Goal: Task Accomplishment & Management: Use online tool/utility

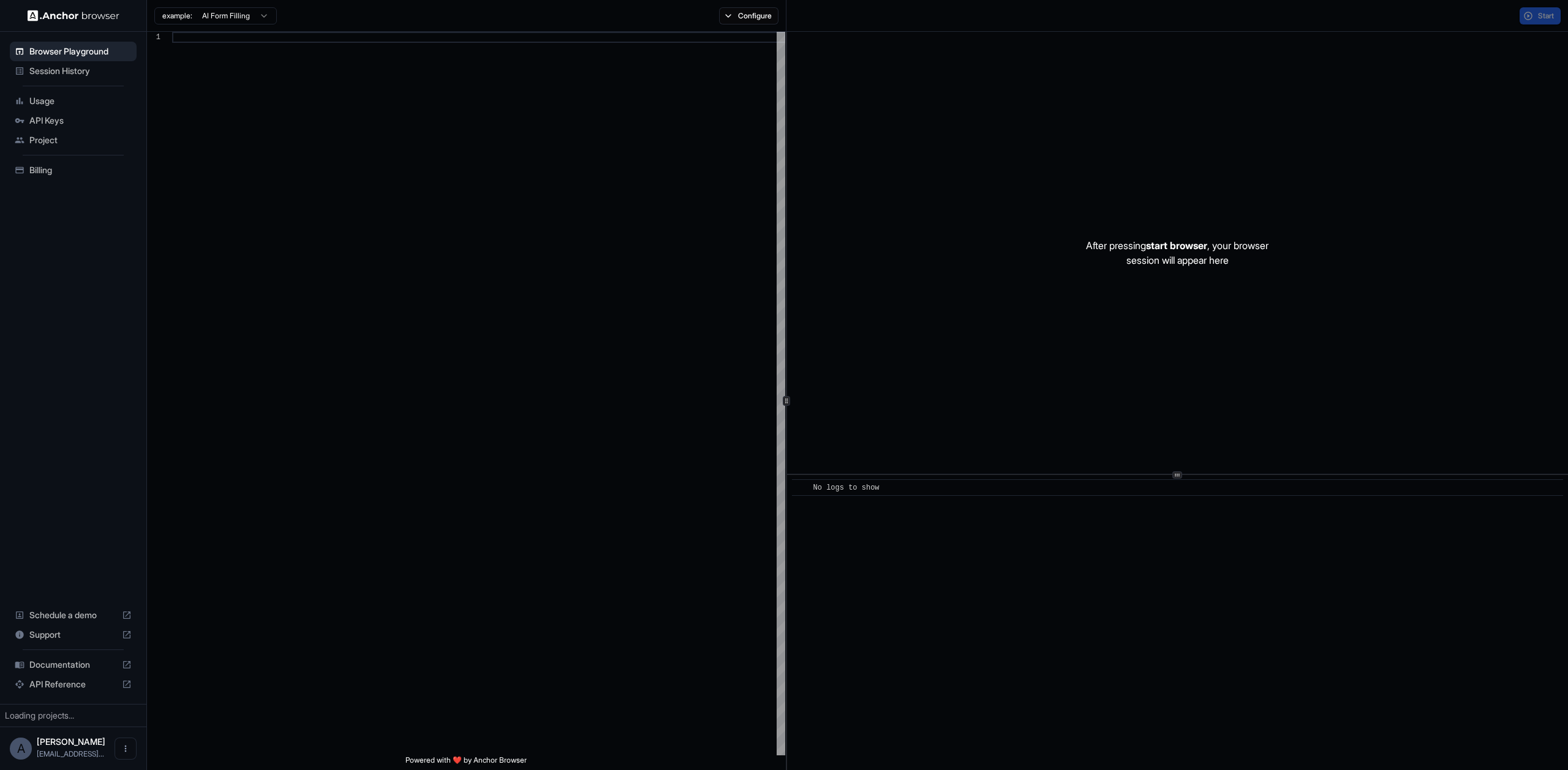
scroll to position [110, 0]
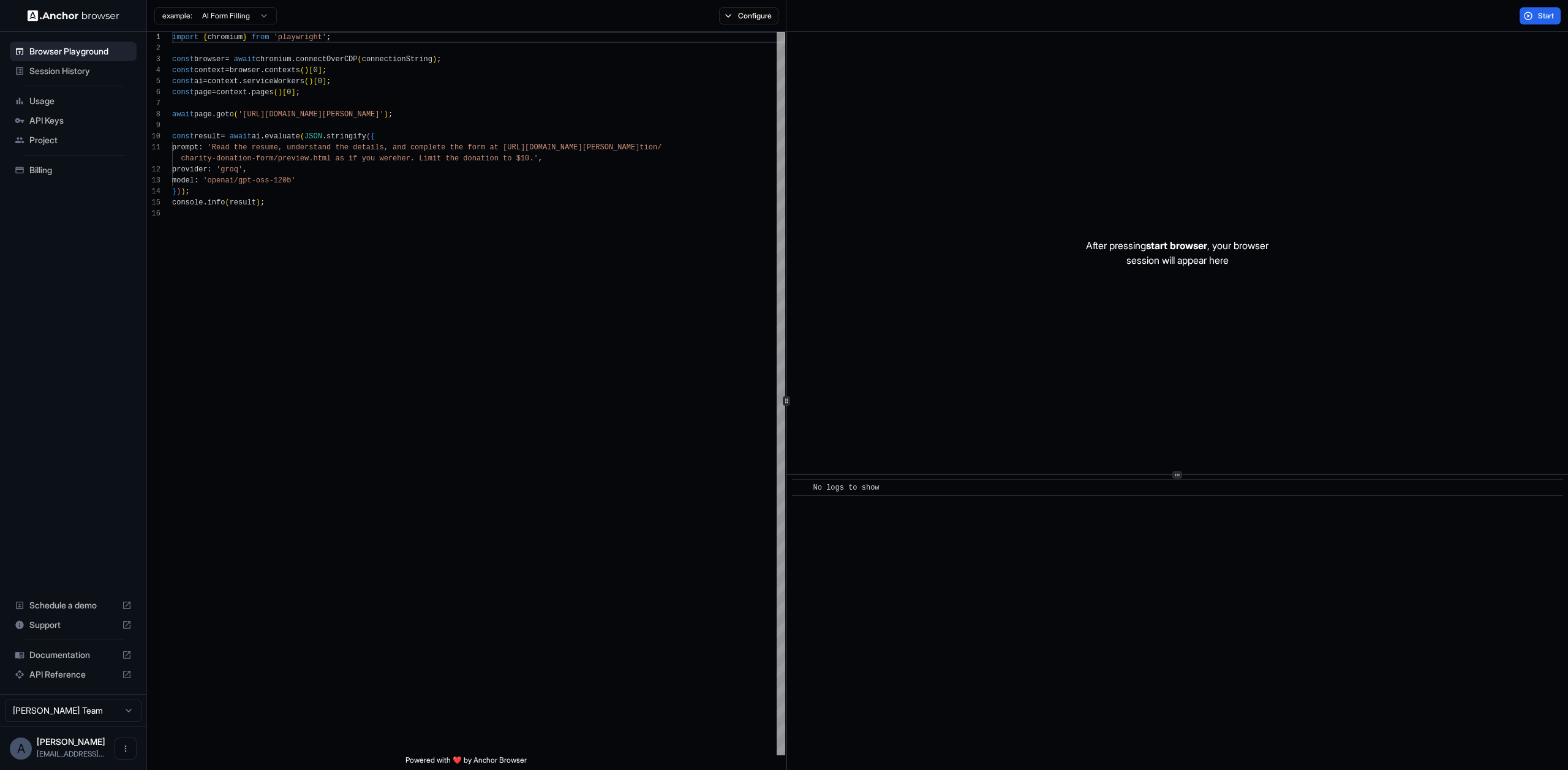
click at [1275, 92] on div "After pressing start browser , your browser session will appear here" at bounding box center [1177, 253] width 781 height 442
click at [81, 121] on span "API Keys" at bounding box center [80, 121] width 102 height 12
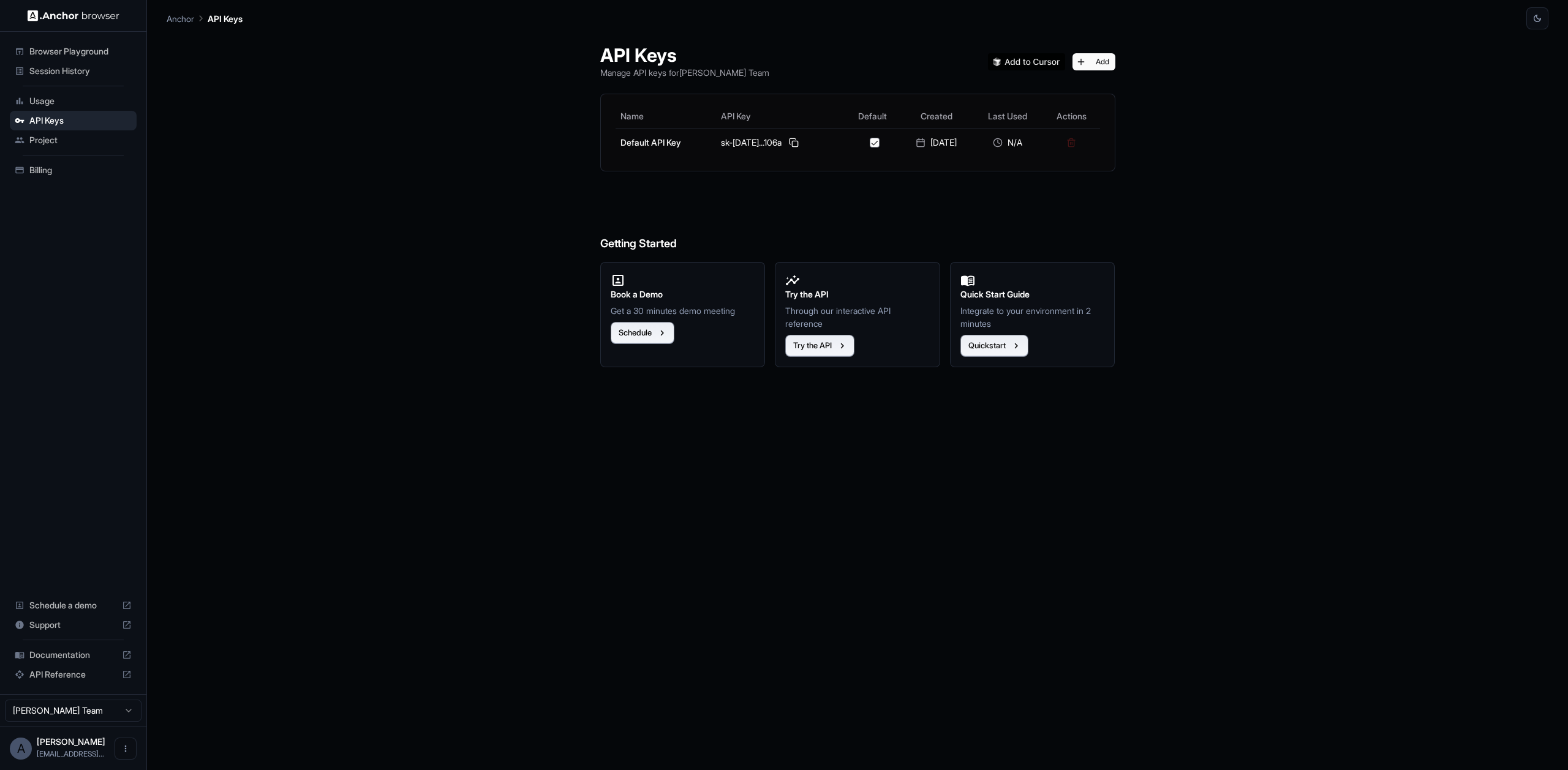
click at [92, 167] on span "Billing" at bounding box center [80, 170] width 102 height 12
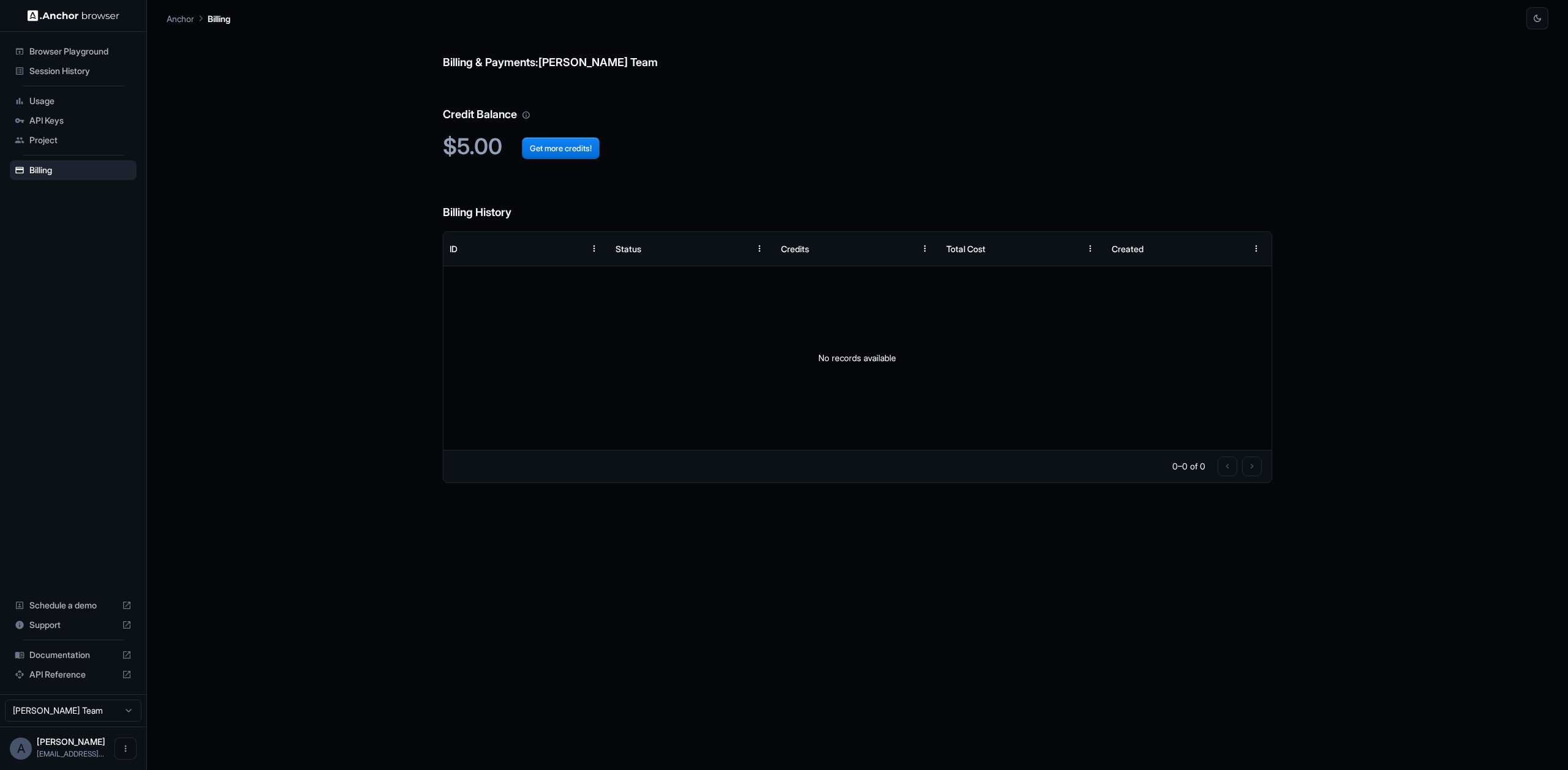
click at [117, 141] on span "Project" at bounding box center [80, 140] width 102 height 12
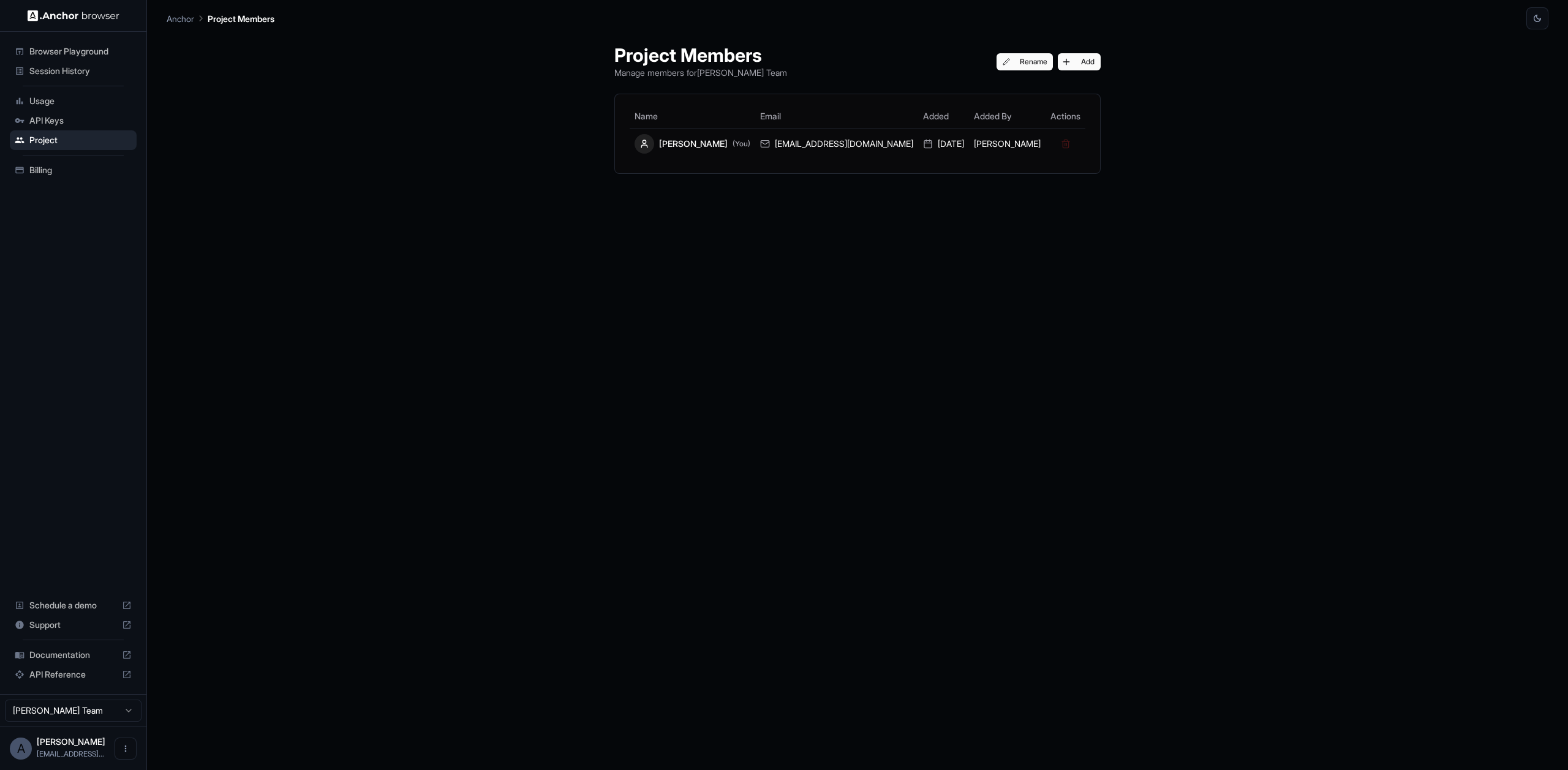
click at [87, 115] on span "API Keys" at bounding box center [80, 121] width 102 height 12
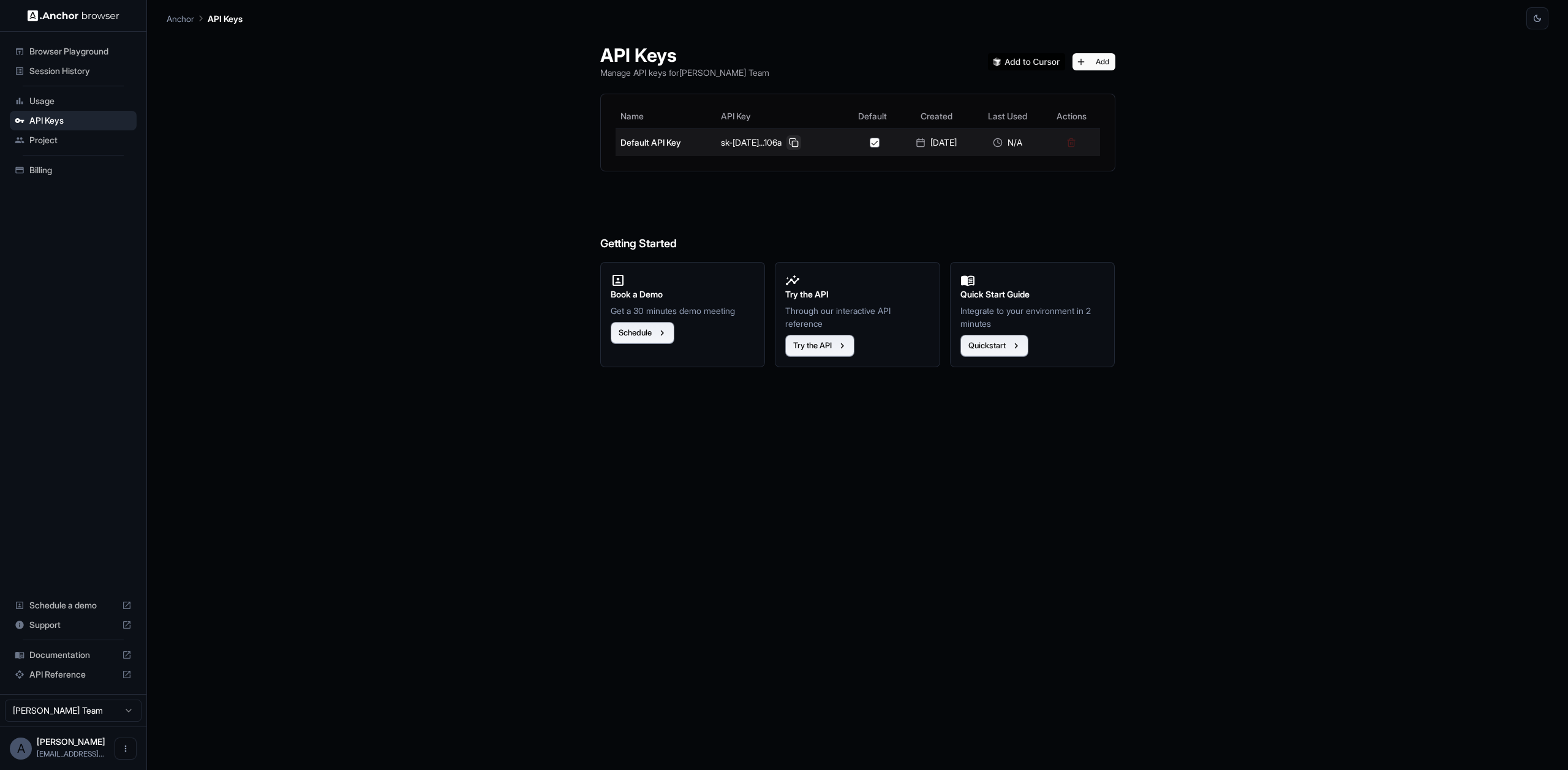
click at [786, 145] on button at bounding box center [794, 143] width 15 height 15
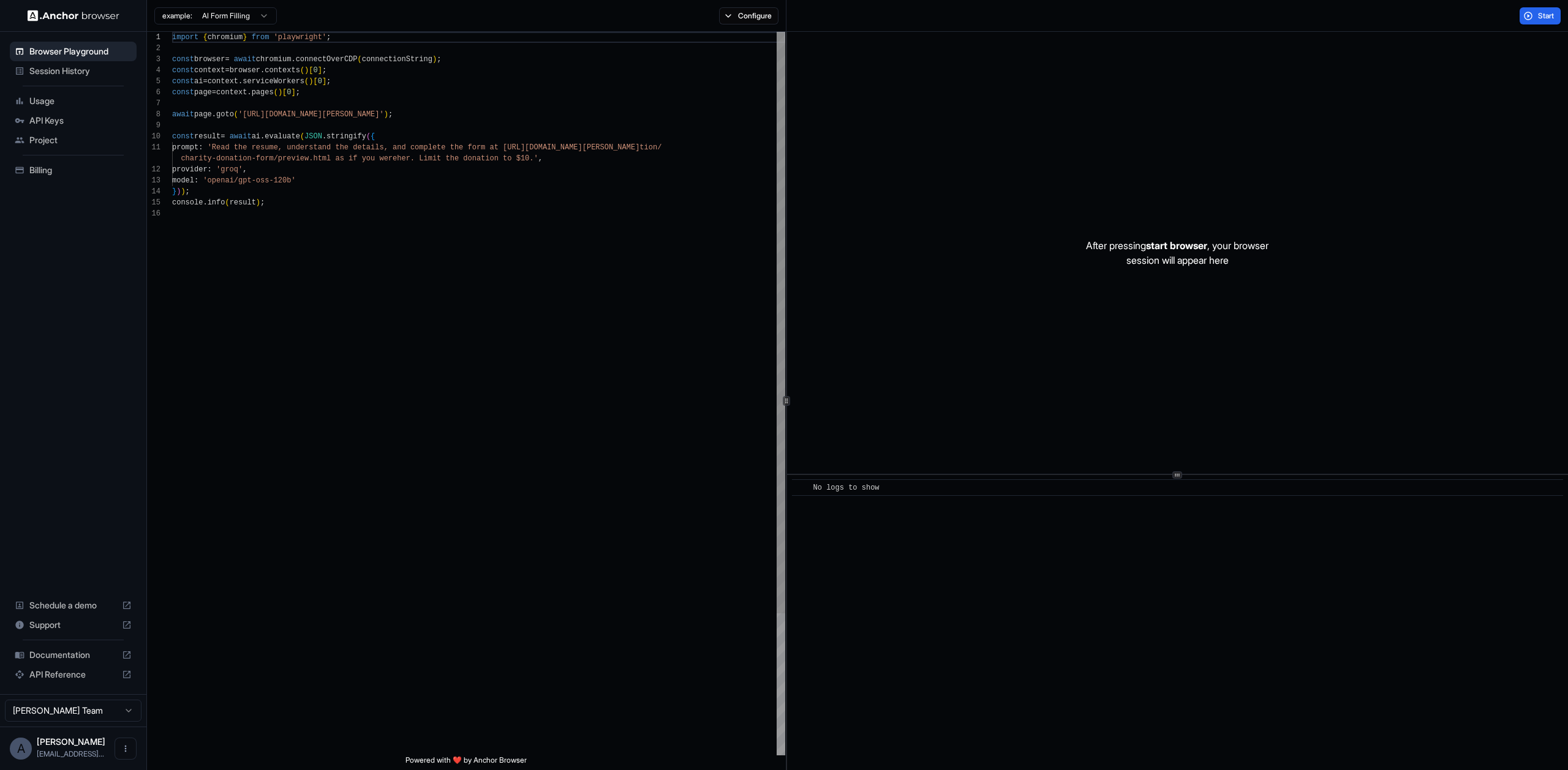
scroll to position [77, 0]
drag, startPoint x: 419, startPoint y: 115, endPoint x: 247, endPoint y: 115, distance: 172.0
click at [247, 115] on div "import { chromium } from 'playwright' ; const browser = await chromium . connec…" at bounding box center [478, 481] width 613 height 900
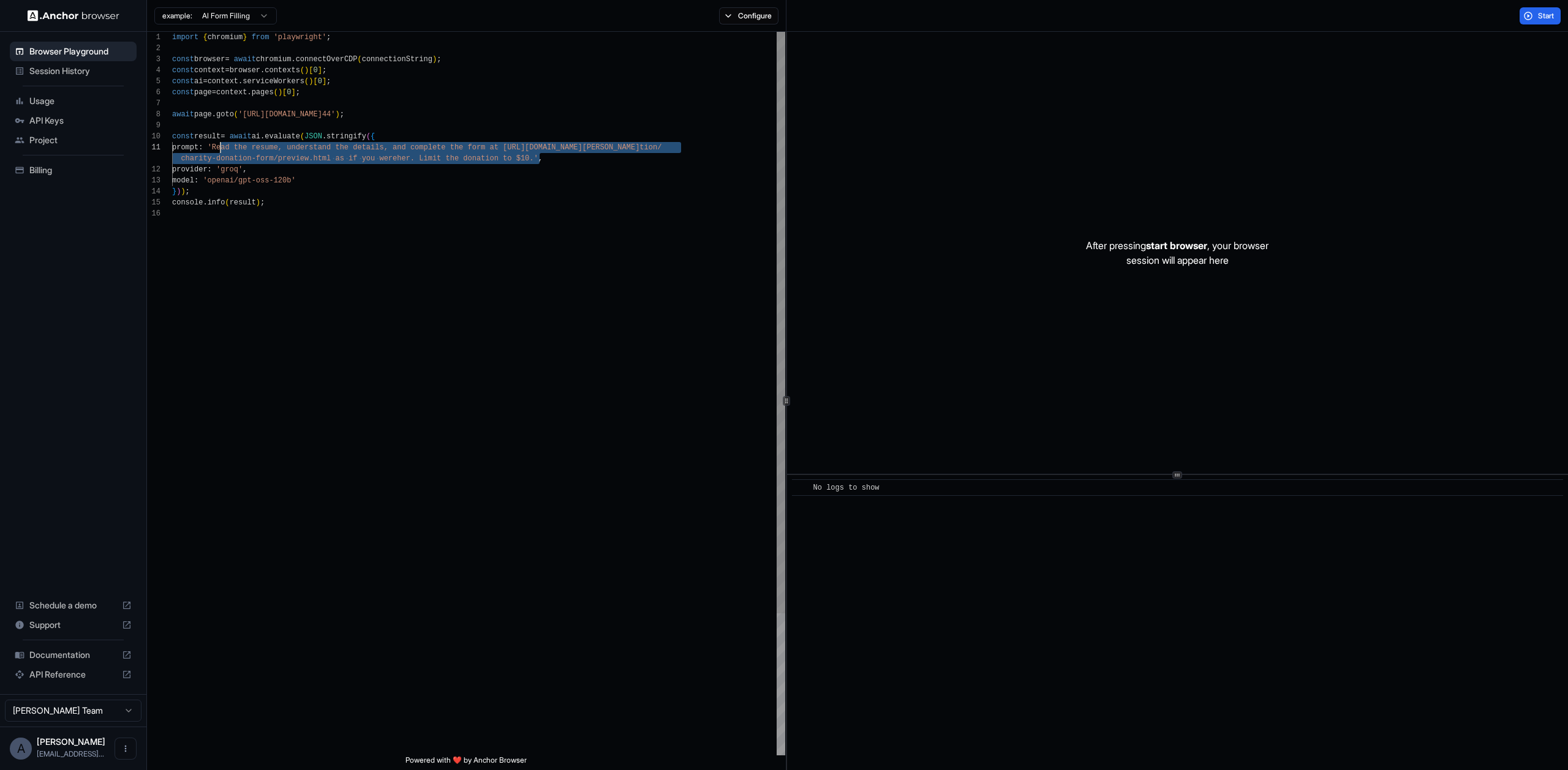
drag, startPoint x: 539, startPoint y: 160, endPoint x: 270, endPoint y: 174, distance: 269.4
click at [222, 149] on div "import { chromium } from 'playwright' ; const browser = await chromium . connec…" at bounding box center [478, 481] width 613 height 900
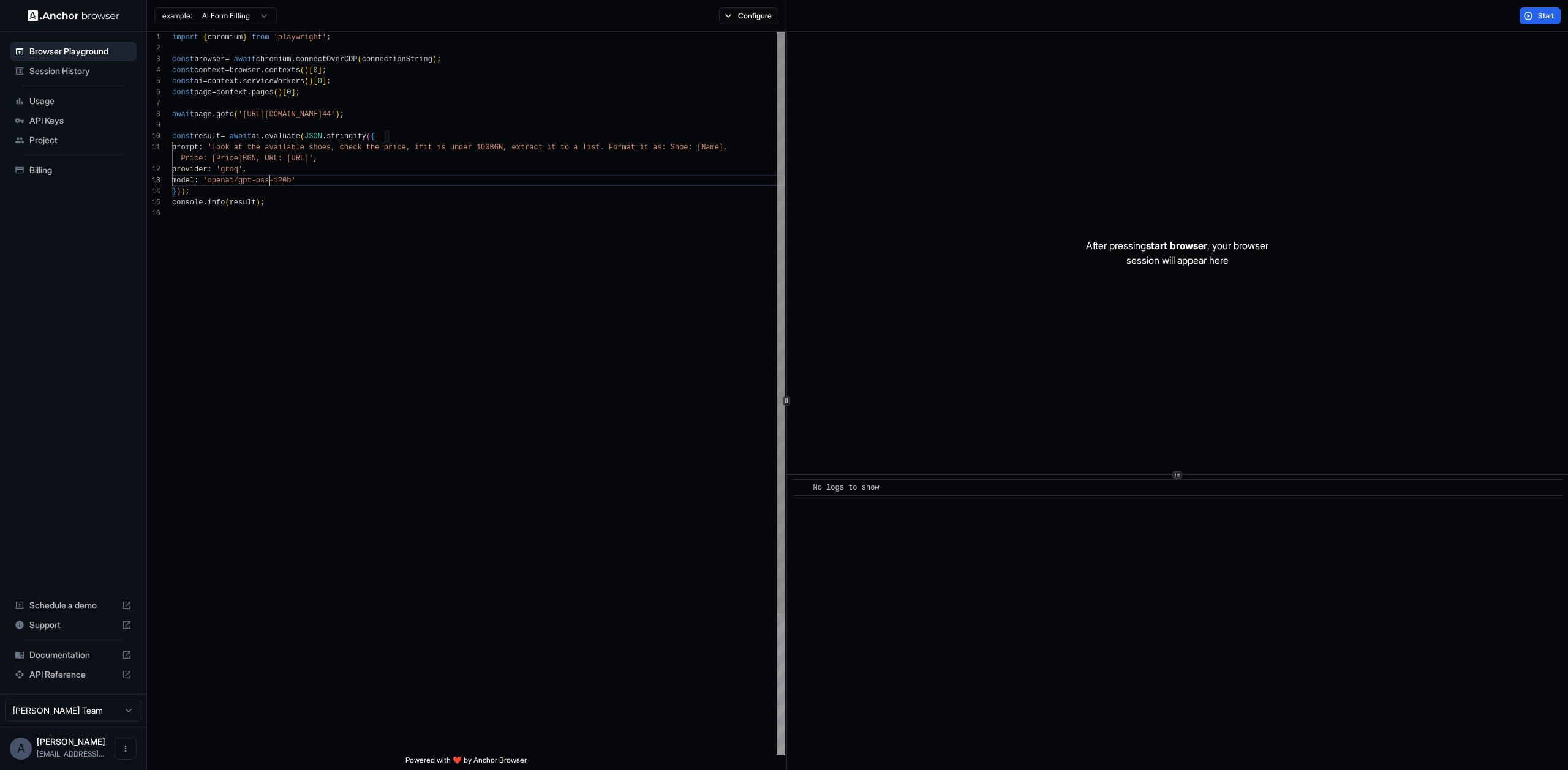
scroll to position [33, 0]
click at [464, 259] on div "import { chromium } from 'playwright' ; const browser = await chromium . connec…" at bounding box center [478, 481] width 613 height 900
click at [1540, 15] on span "Start" at bounding box center [1547, 16] width 17 height 10
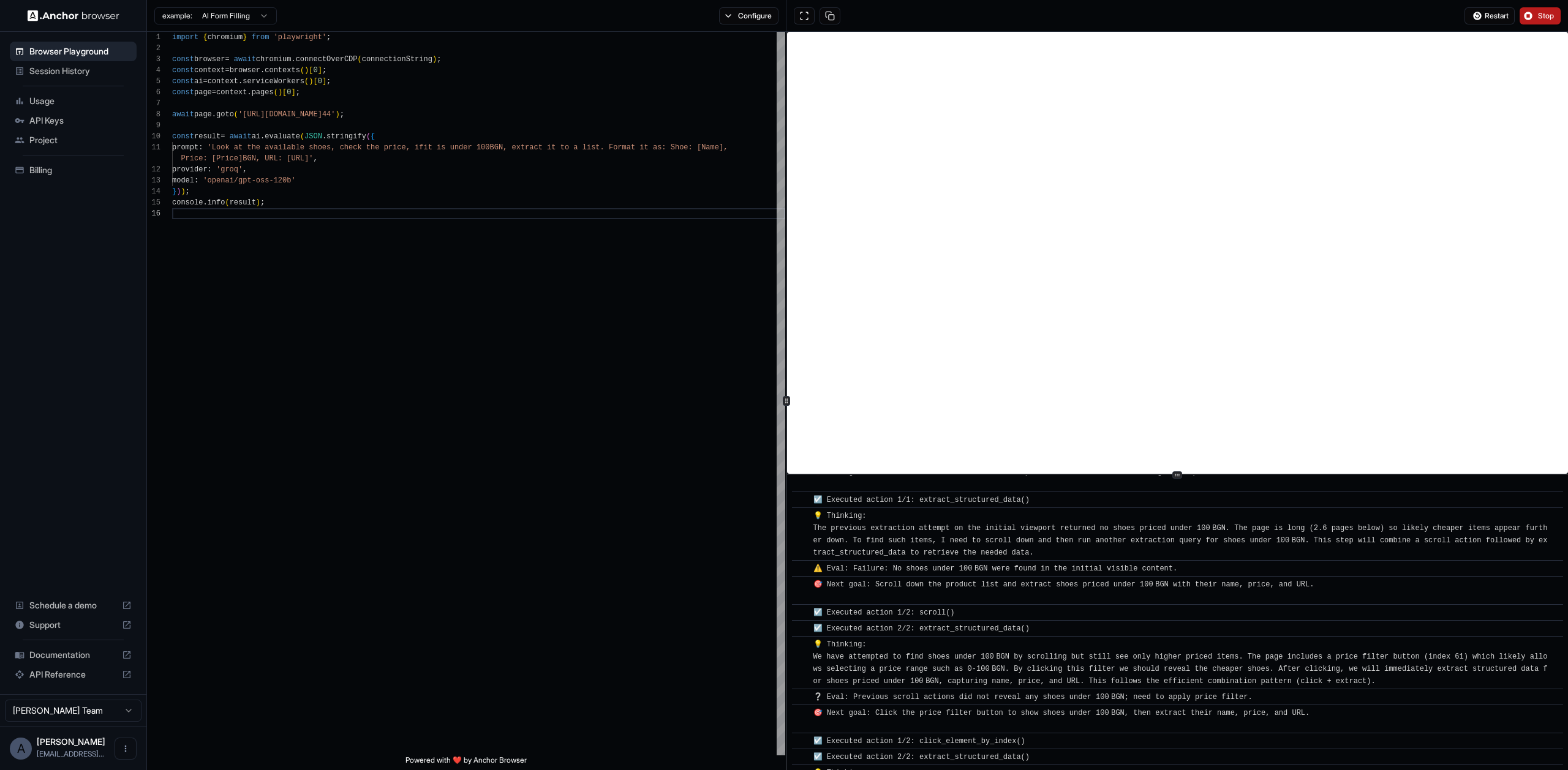
scroll to position [1415, 0]
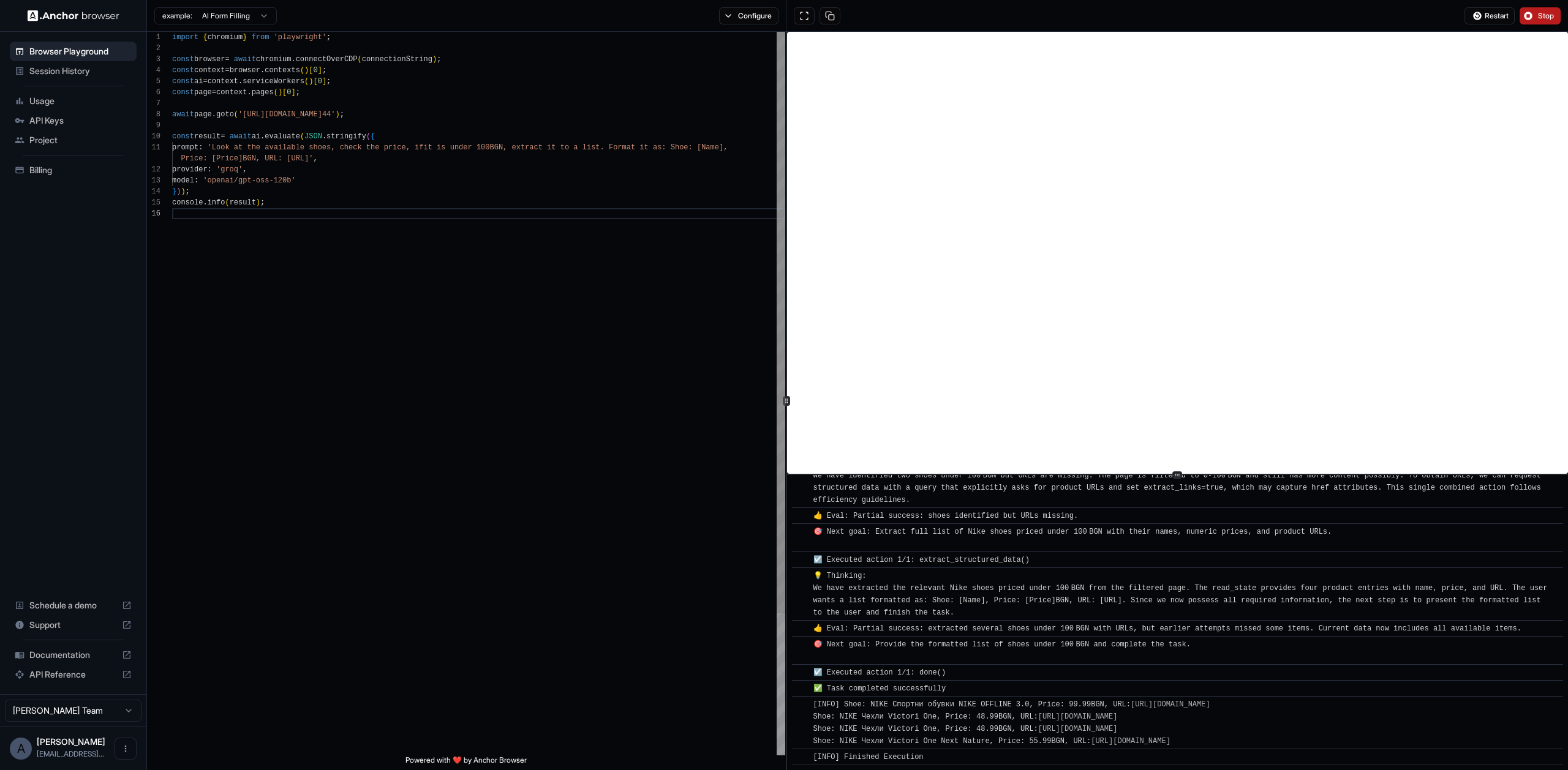
click at [222, 150] on div "import { chromium } from 'playwright' ; const browser = await chromium . connec…" at bounding box center [478, 481] width 613 height 900
click at [407, 194] on div "import { chromium } from 'playwright' ; const browser = await chromium . connec…" at bounding box center [478, 481] width 613 height 900
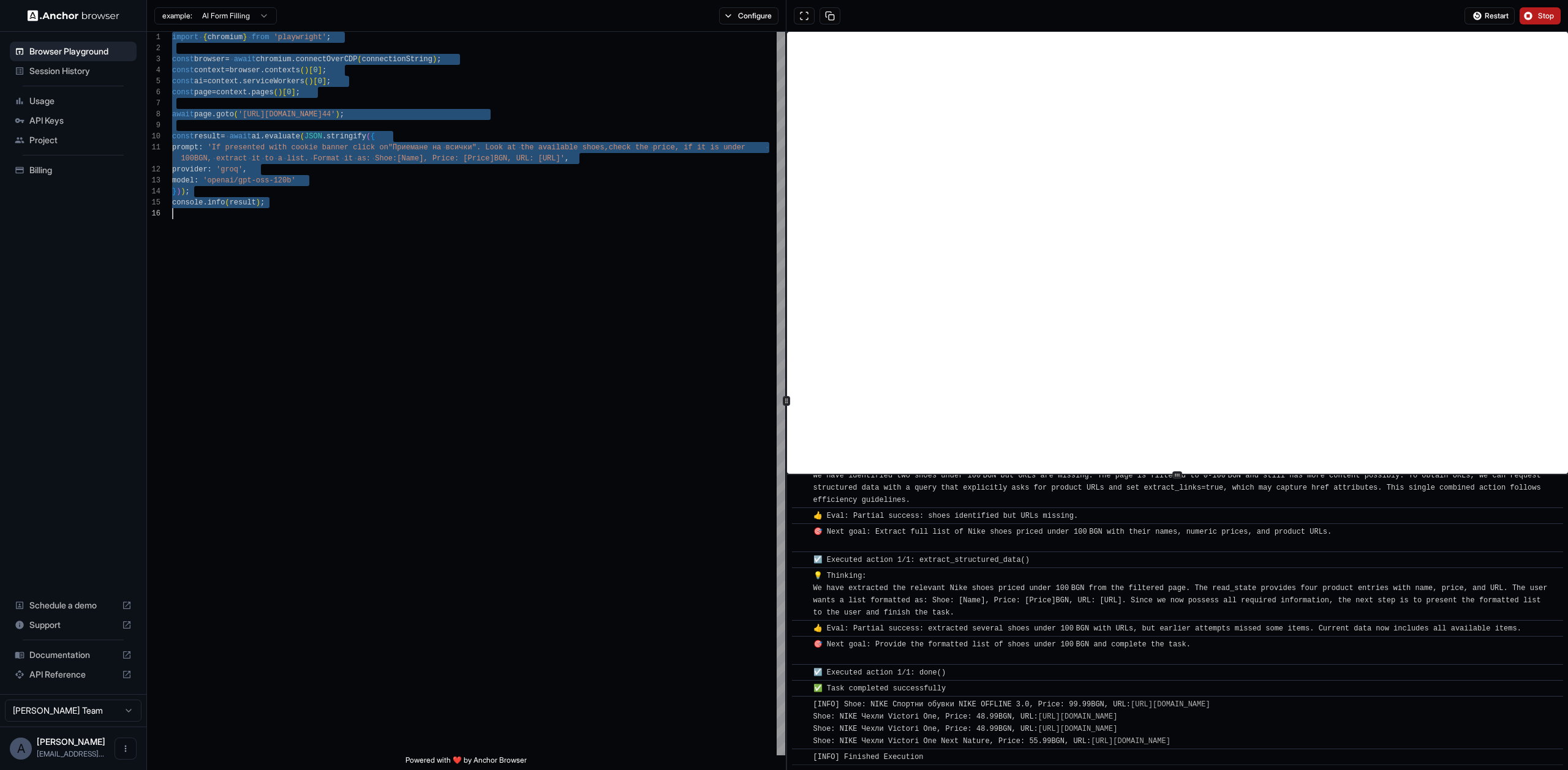
type textarea "**********"
click at [75, 160] on div "Billing" at bounding box center [73, 170] width 127 height 20
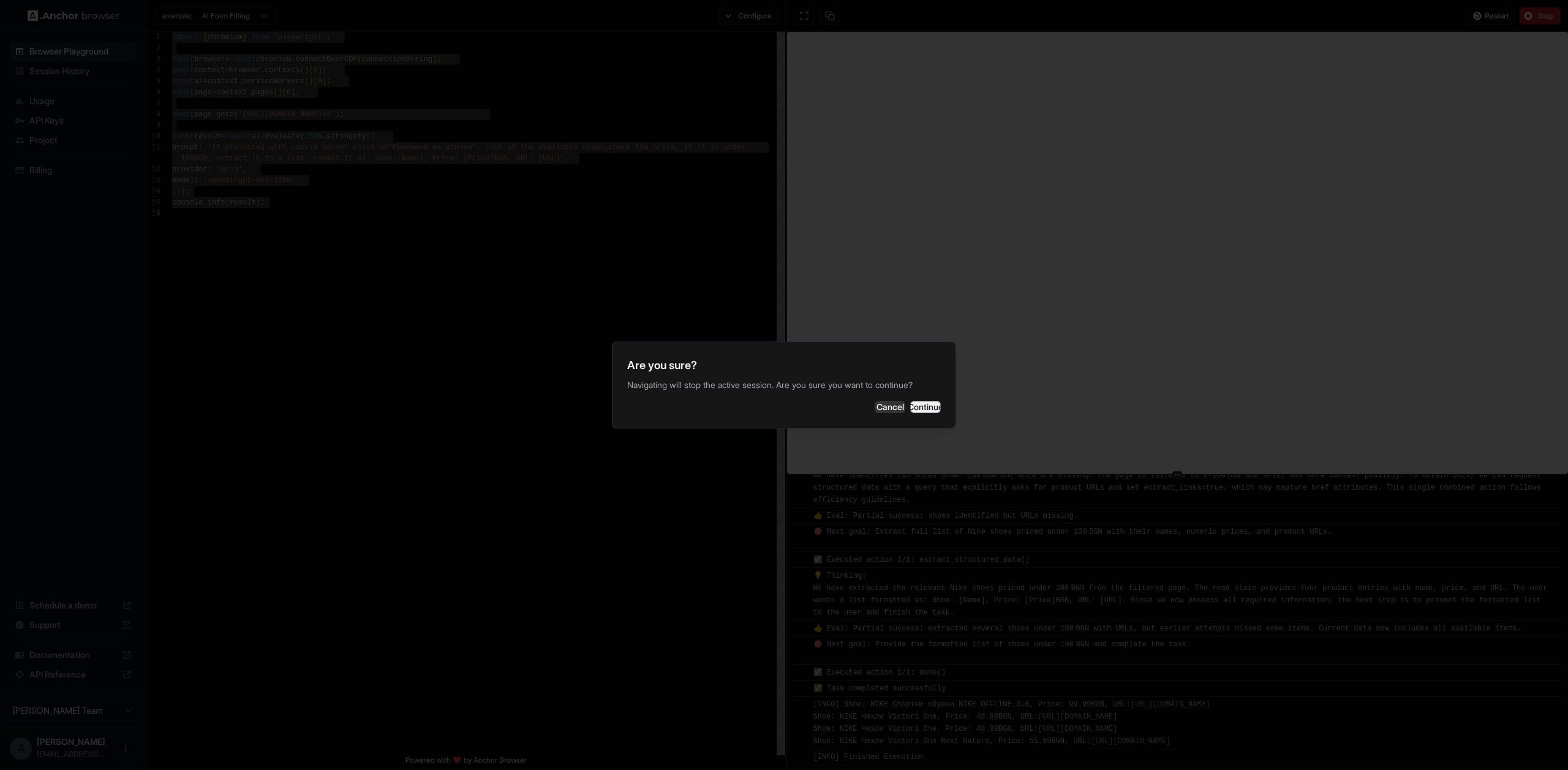
click at [916, 410] on button "Continue" at bounding box center [926, 407] width 31 height 12
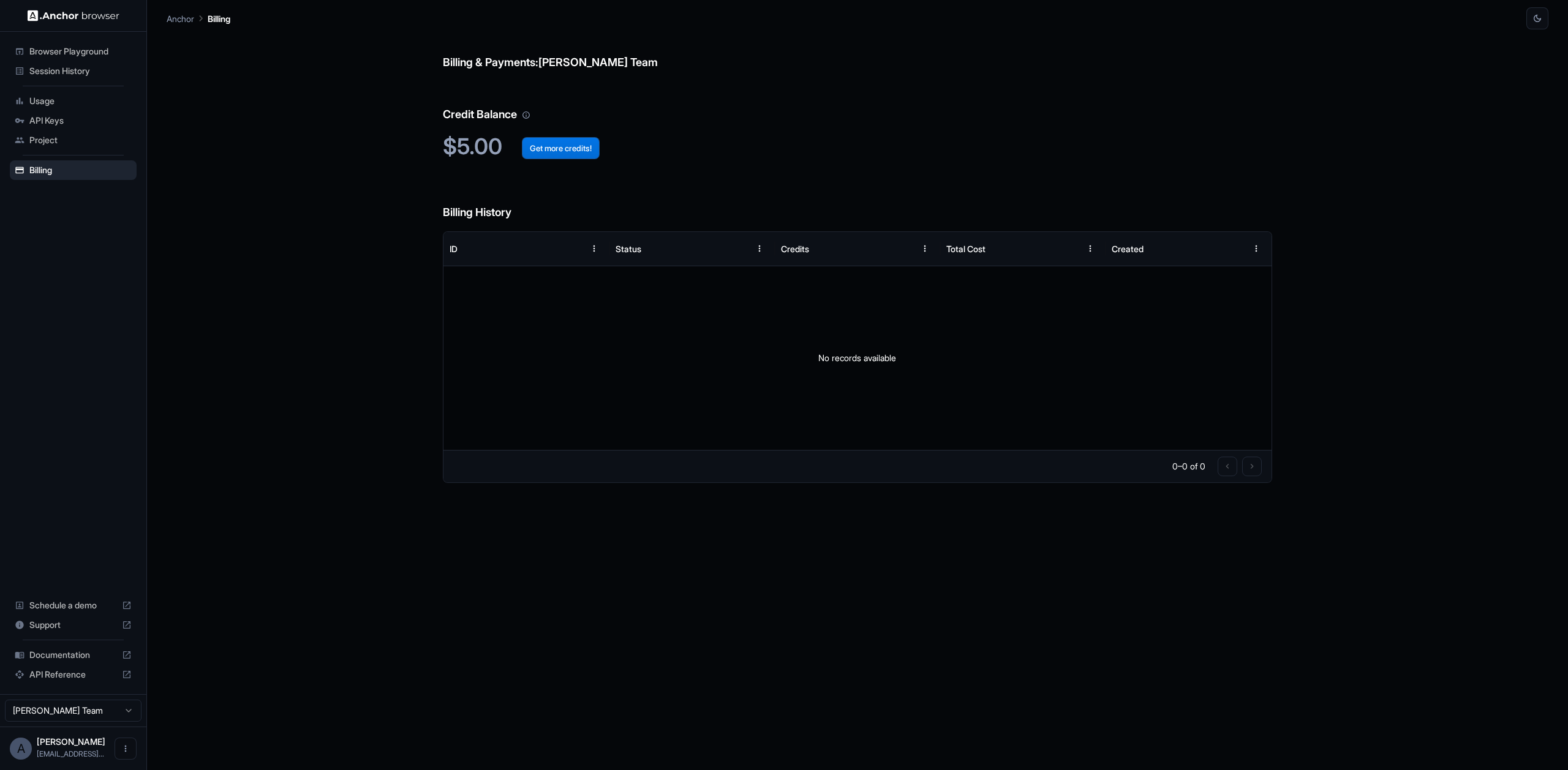
click at [541, 153] on button "Get more credits!" at bounding box center [560, 148] width 78 height 22
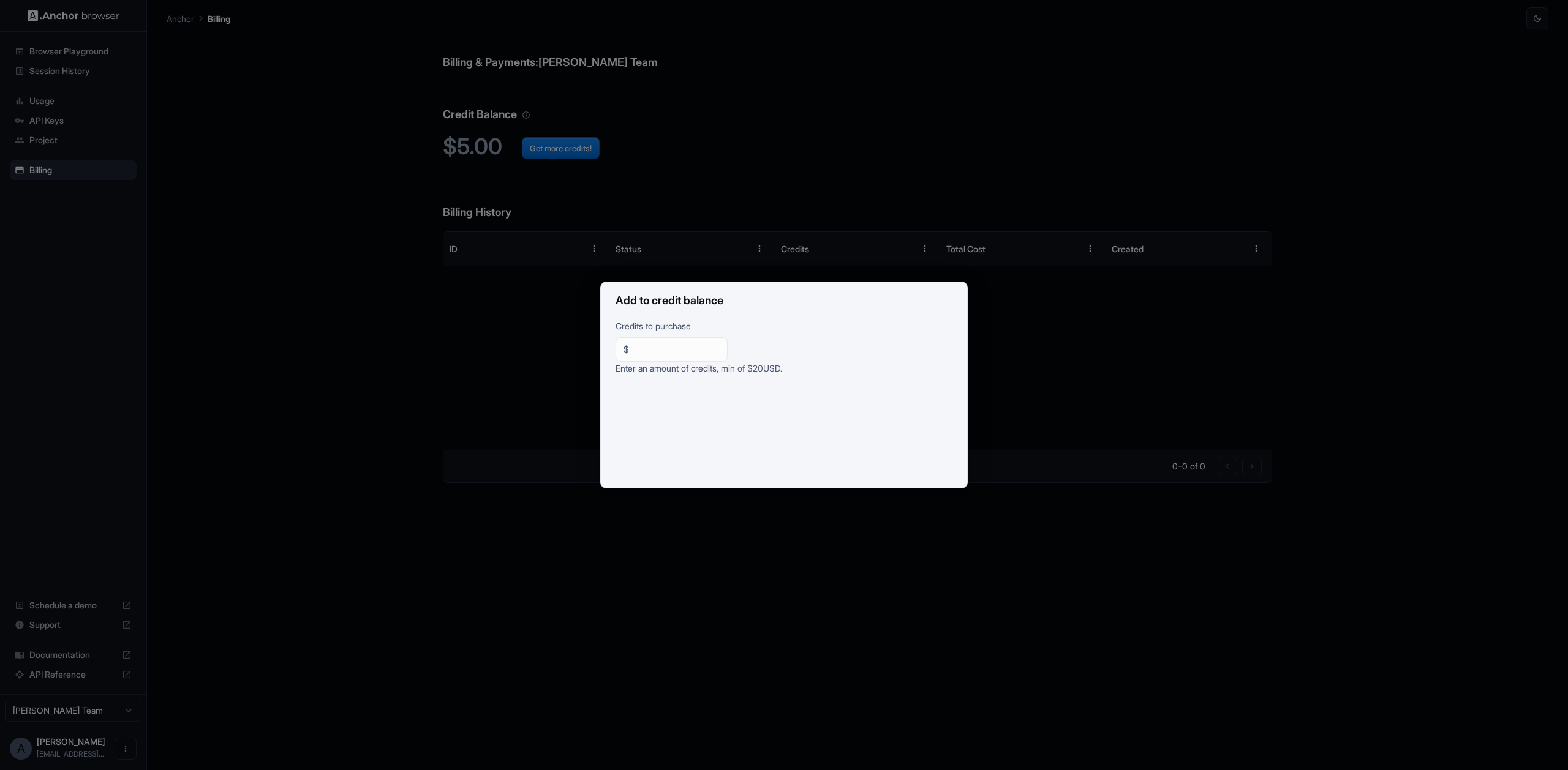
click at [534, 434] on div "Add to credit balance Credits to purchase $ ** ​ Enter an amount of credits, mi…" at bounding box center [784, 385] width 1568 height 770
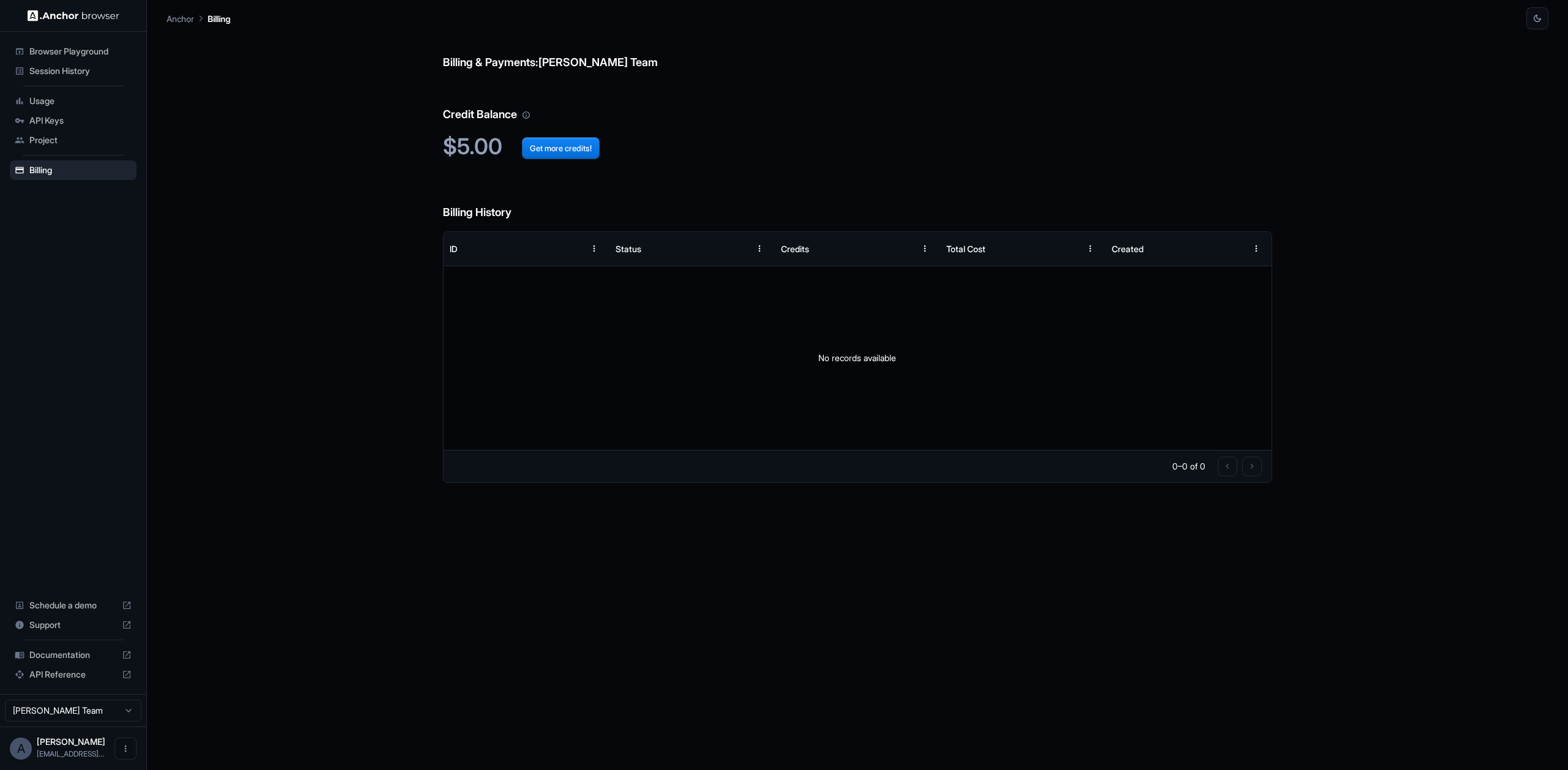
click at [107, 131] on div "Project" at bounding box center [73, 141] width 127 height 20
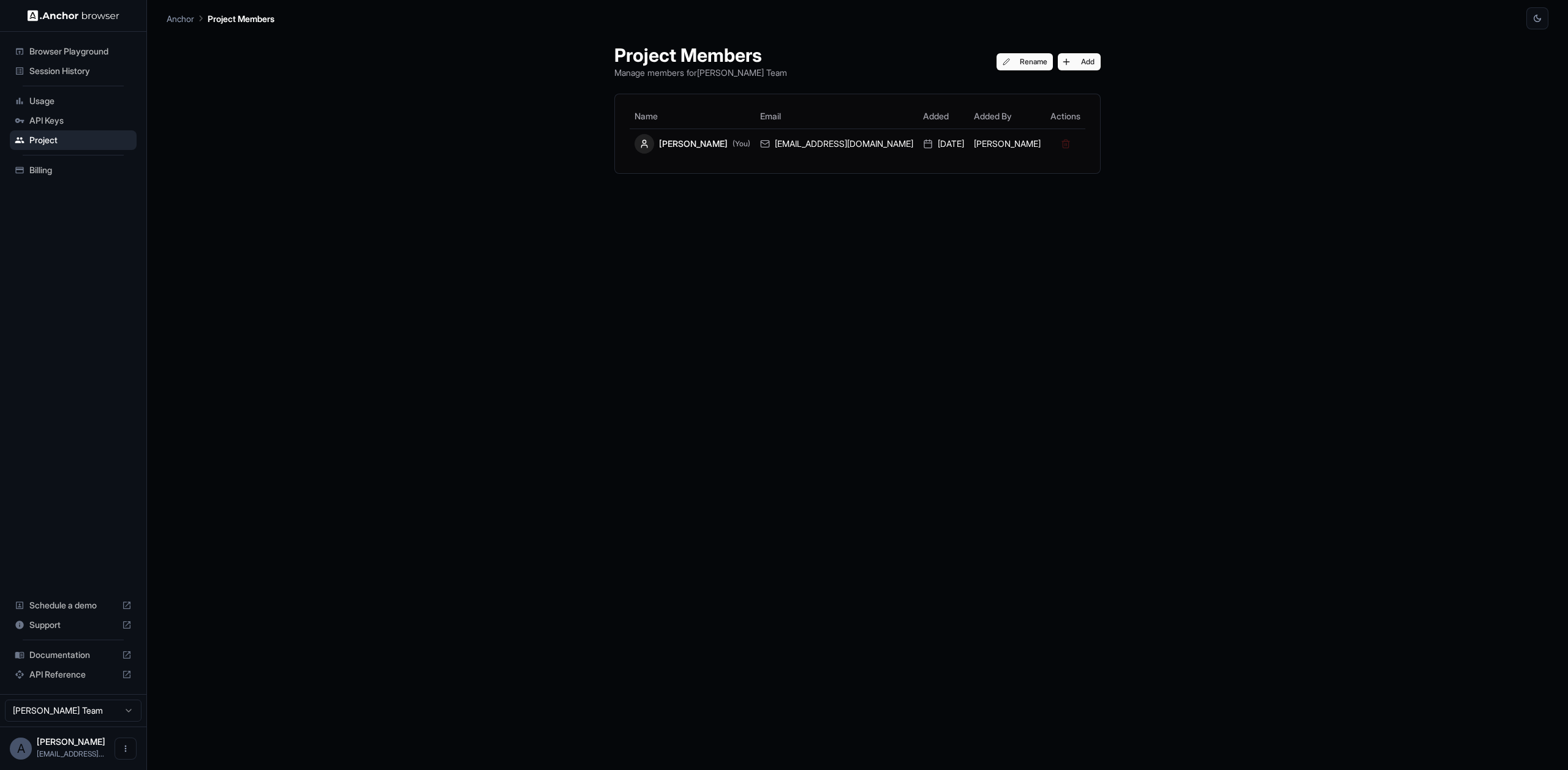
click at [105, 123] on span "API Keys" at bounding box center [80, 121] width 102 height 12
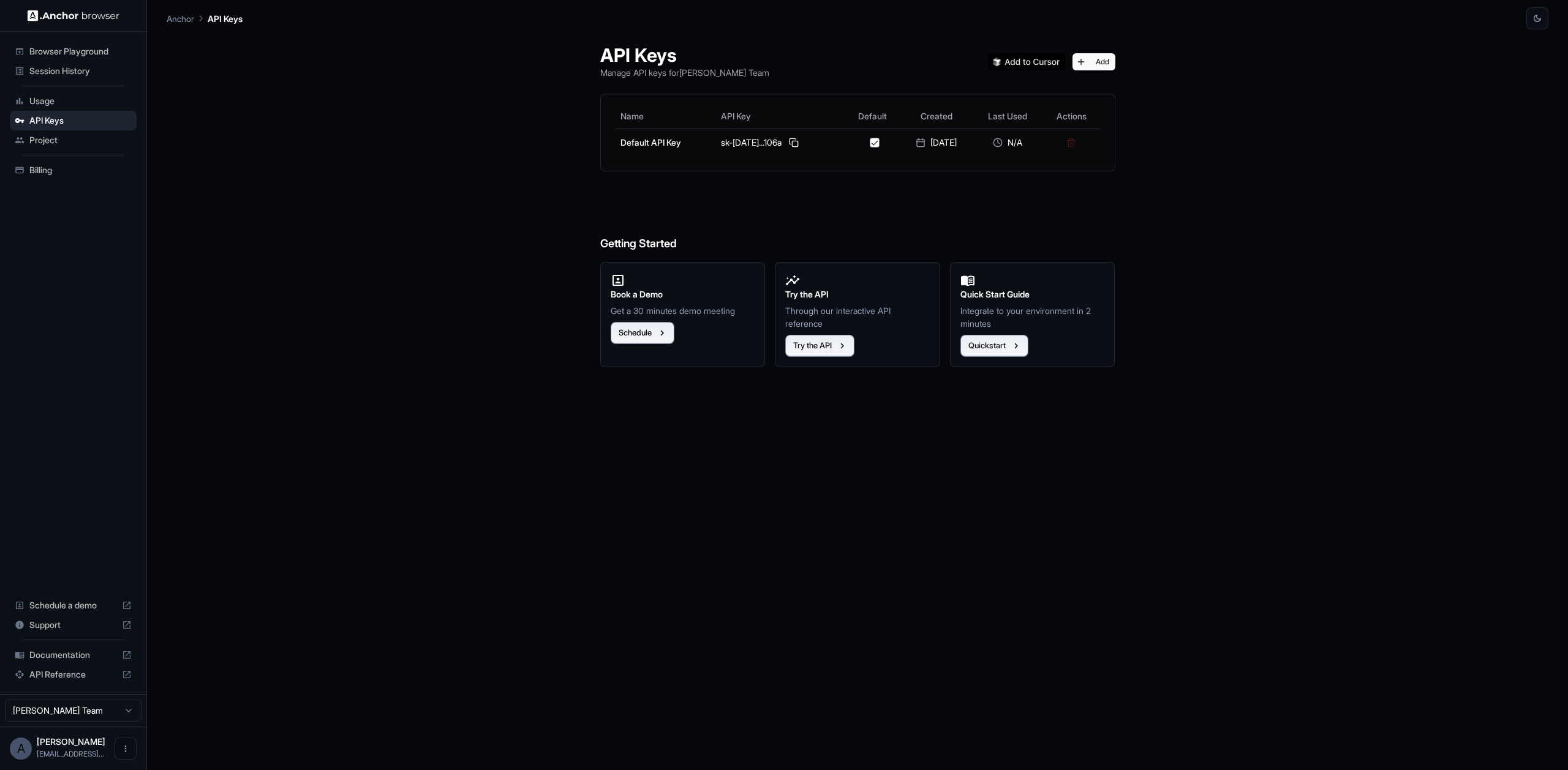
click at [89, 103] on span "Usage" at bounding box center [80, 101] width 102 height 12
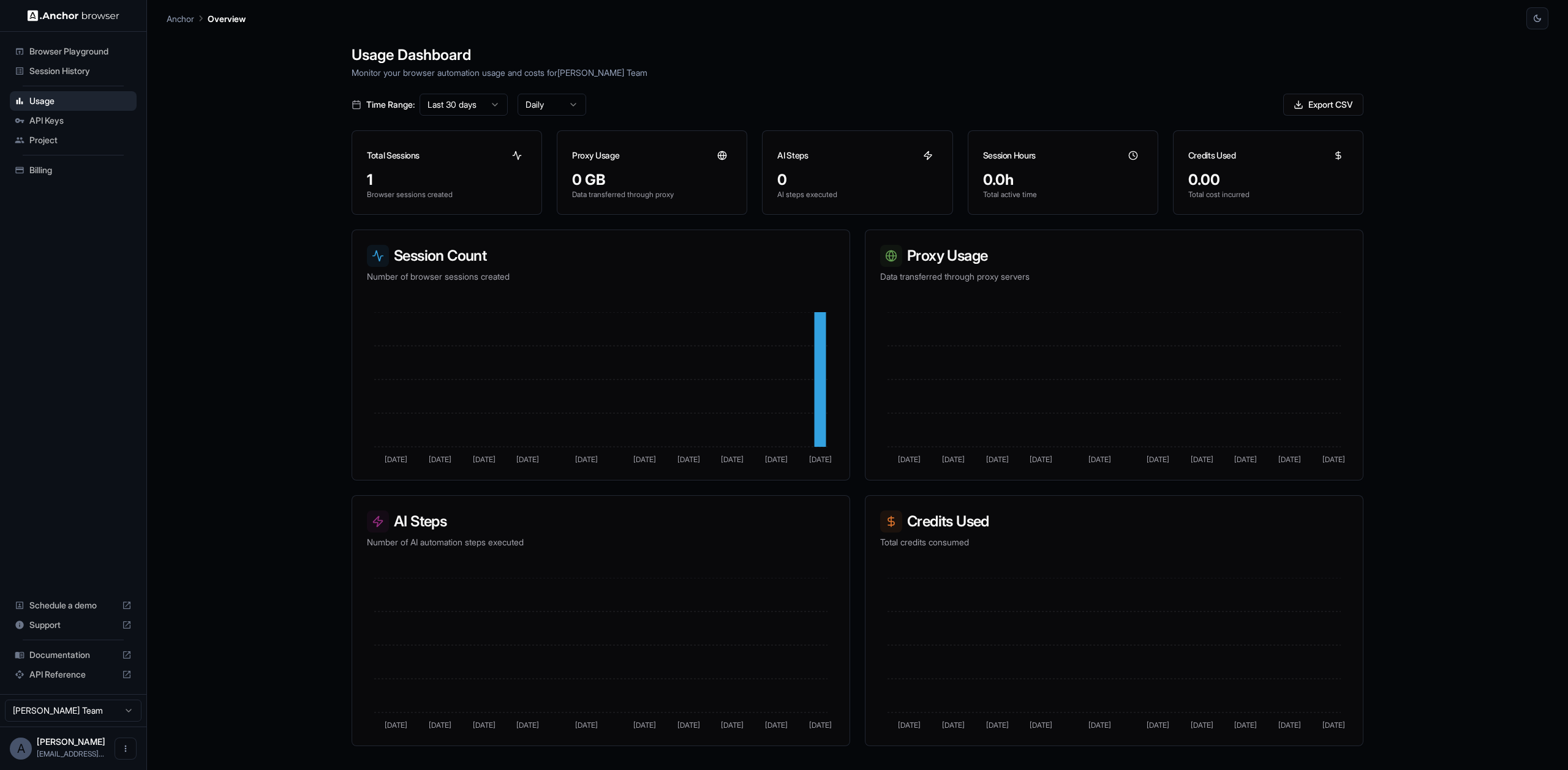
click at [80, 655] on span "Documentation" at bounding box center [73, 655] width 88 height 12
